Goal: Transaction & Acquisition: Download file/media

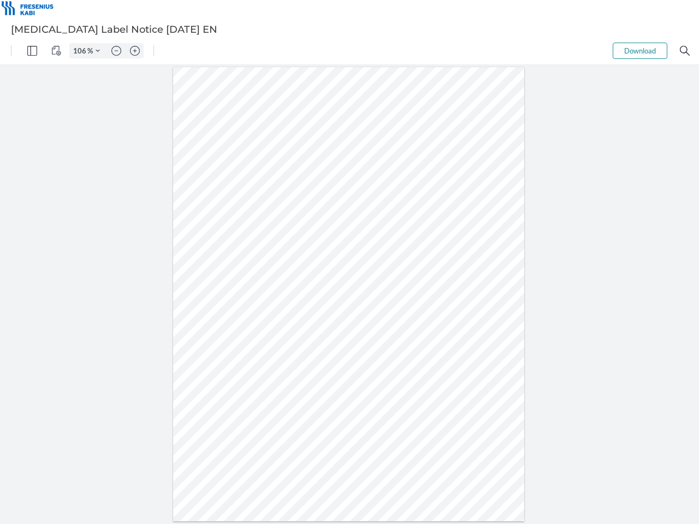
click at [32, 51] on img "Panel" at bounding box center [32, 51] width 10 height 10
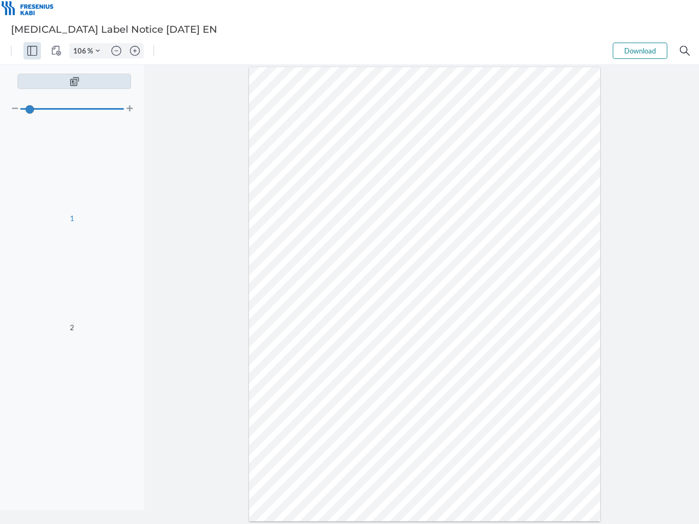
click at [56, 51] on img "View Controls" at bounding box center [56, 51] width 10 height 10
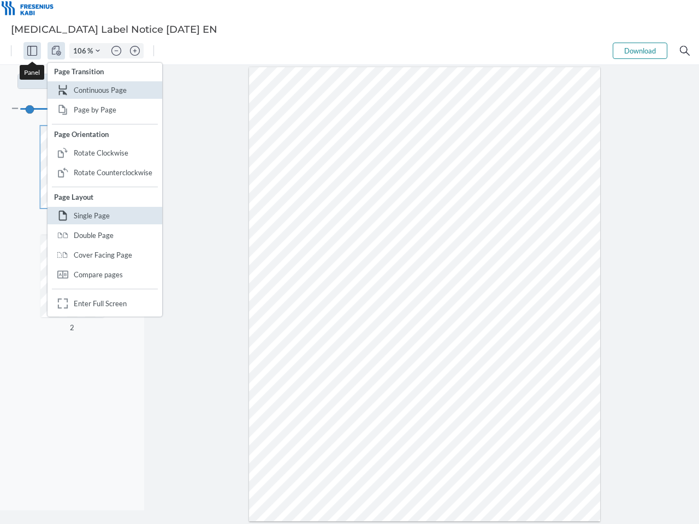
click at [81, 51] on input "106" at bounding box center [78, 51] width 17 height 10
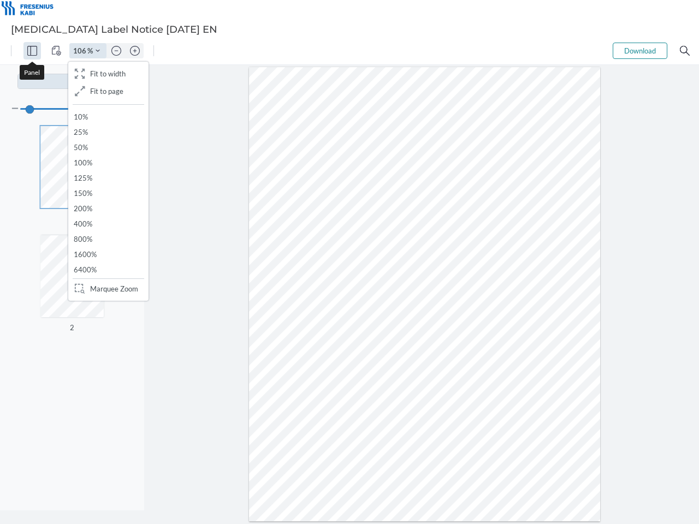
click at [98, 51] on img "Zoom Controls" at bounding box center [98, 51] width 4 height 4
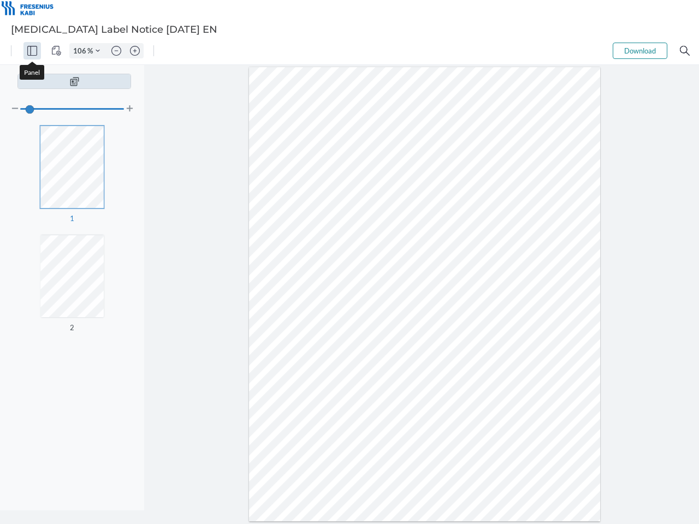
click at [116, 51] on img "Zoom out" at bounding box center [116, 51] width 10 height 10
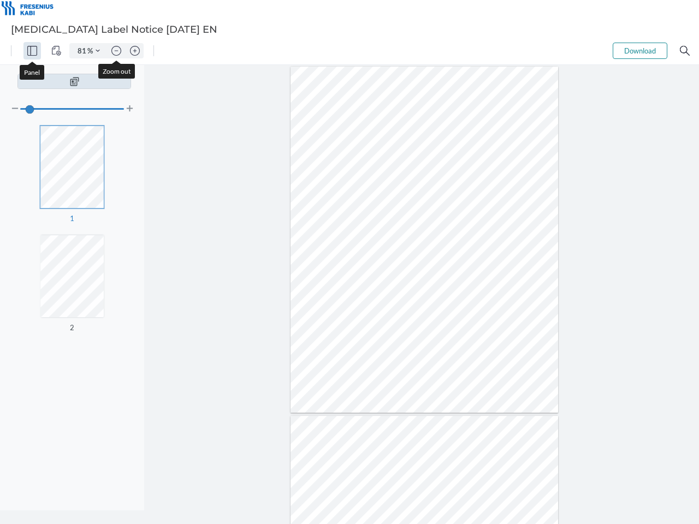
click at [135, 51] on img "Zoom in" at bounding box center [135, 51] width 10 height 10
type input "106"
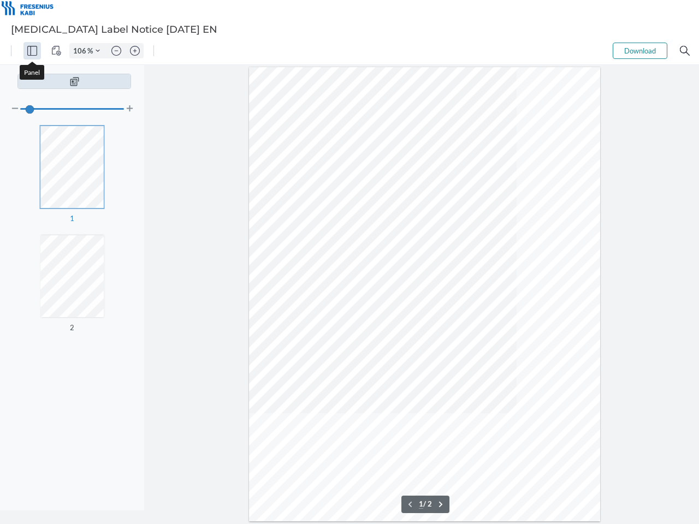
click at [640, 51] on button "Download" at bounding box center [639, 51] width 55 height 16
